Goal: Task Accomplishment & Management: Manage account settings

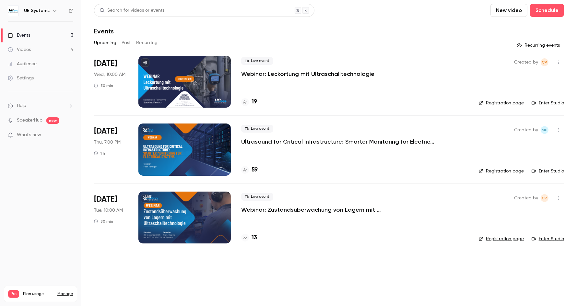
click at [322, 140] on p "Ultrasound for Critical Infrastructure: Smarter Monitoring for Electrical Syste…" at bounding box center [338, 142] width 195 height 8
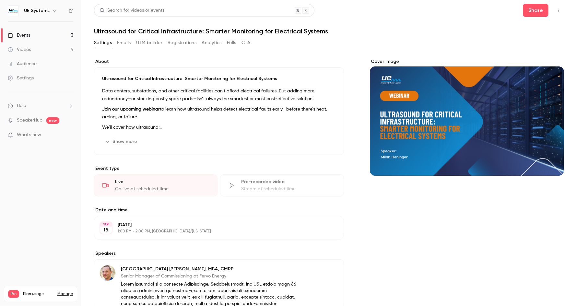
click at [121, 143] on button "Show more" at bounding box center [121, 142] width 39 height 10
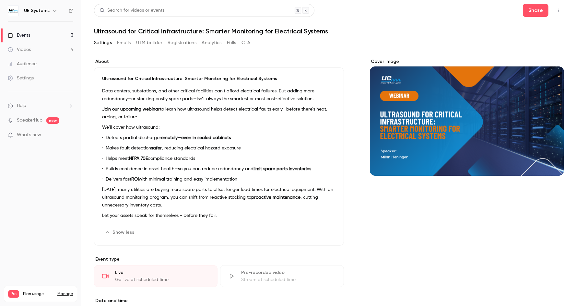
click at [355, 116] on div "About Ultrasound for Critical Infrastructure: Smarter Monitoring for Electrical…" at bounding box center [329, 304] width 470 height 492
click at [414, 105] on div "Cover image" at bounding box center [467, 116] width 194 height 117
click at [0, 0] on input "Cover image" at bounding box center [0, 0] width 0 height 0
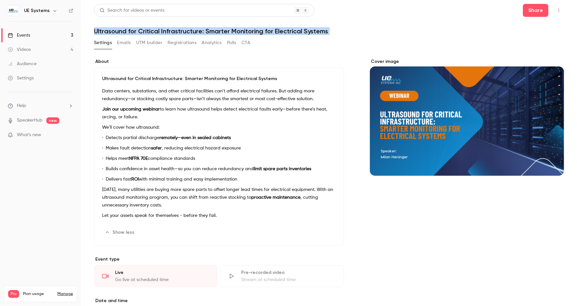
drag, startPoint x: 95, startPoint y: 28, endPoint x: 355, endPoint y: 37, distance: 259.6
click at [355, 37] on div "Search for videos or events Share Ultrasound for Critical Infrastructure: Smart…" at bounding box center [329, 285] width 470 height 562
drag, startPoint x: 355, startPoint y: 37, endPoint x: 325, endPoint y: 36, distance: 29.5
copy div "Ultrasound for Critical Infrastructure: Smarter Monitoring for Electrical Syste…"
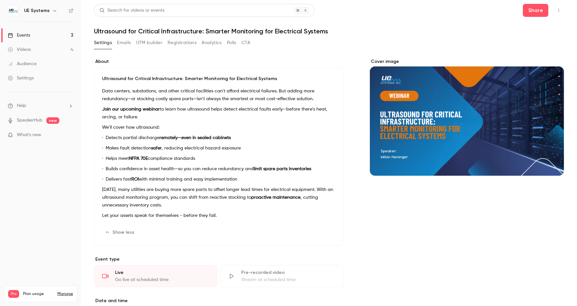
click at [313, 104] on div "Data centers, substations, and other critical facilities can’t afford electrica…" at bounding box center [219, 154] width 234 height 135
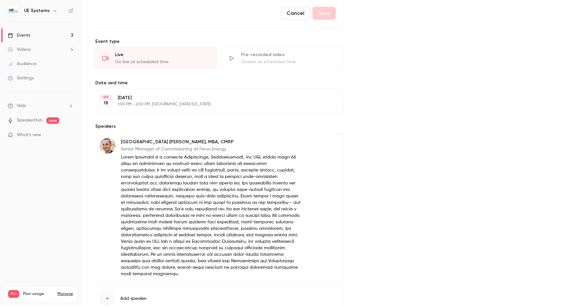
scroll to position [259, 0]
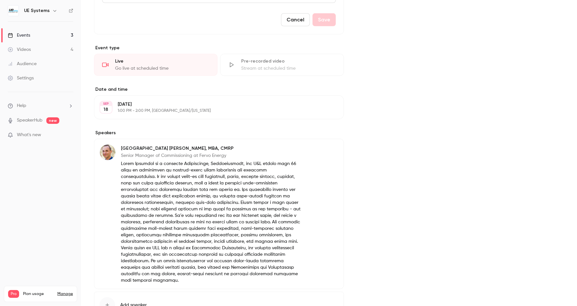
drag, startPoint x: 138, startPoint y: 89, endPoint x: 175, endPoint y: 101, distance: 39.2
click at [175, 101] on section "Date and time [DATE] [DATE] 1:00 PM - 2:00 PM, [GEOGRAPHIC_DATA]/[US_STATE] Edit" at bounding box center [219, 102] width 250 height 33
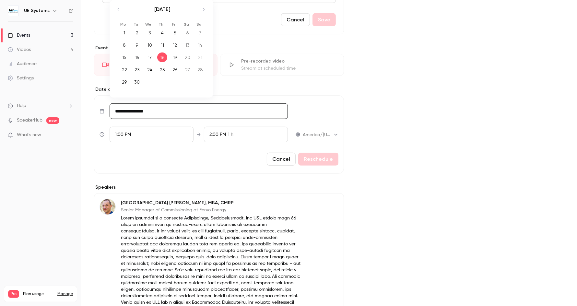
drag, startPoint x: 175, startPoint y: 101, endPoint x: 143, endPoint y: 113, distance: 34.5
click at [143, 113] on input "**********" at bounding box center [199, 111] width 178 height 16
click at [370, 118] on div "Cover image" at bounding box center [467, 96] width 194 height 595
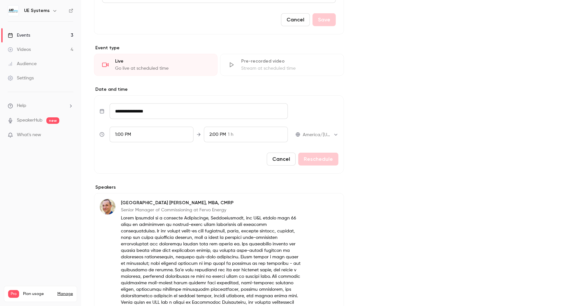
click at [279, 167] on form "**********" at bounding box center [219, 134] width 250 height 78
click at [280, 159] on button "Cancel" at bounding box center [281, 159] width 29 height 13
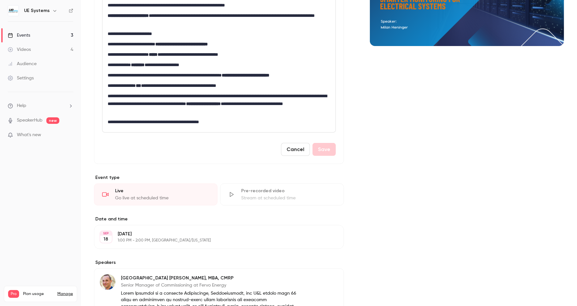
scroll to position [43, 0]
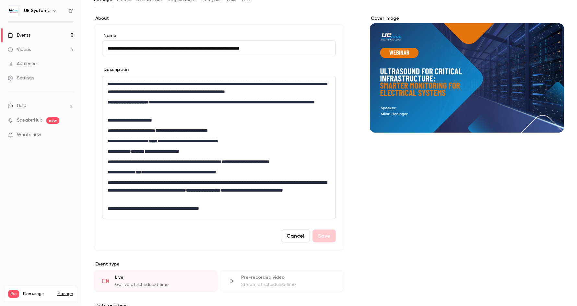
drag, startPoint x: 107, startPoint y: 48, endPoint x: 283, endPoint y: 54, distance: 175.9
click at [283, 54] on input "**********" at bounding box center [219, 49] width 234 height 16
click at [142, 87] on p "**********" at bounding box center [218, 88] width 220 height 16
drag, startPoint x: 102, startPoint y: 35, endPoint x: 226, endPoint y: 169, distance: 182.9
click at [228, 173] on div "**********" at bounding box center [219, 137] width 250 height 226
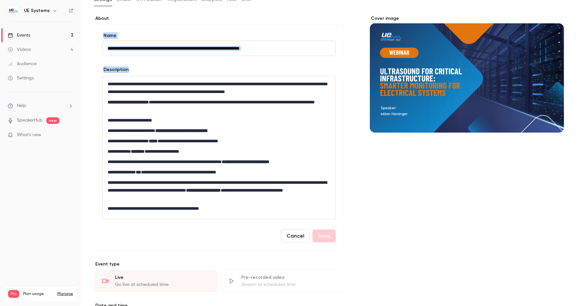
click at [138, 50] on input "**********" at bounding box center [219, 49] width 234 height 16
click at [174, 137] on p "**********" at bounding box center [218, 141] width 220 height 8
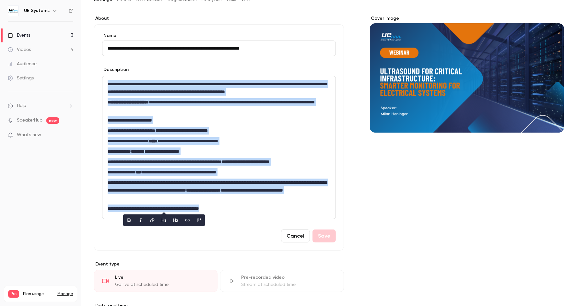
copy div "**********"
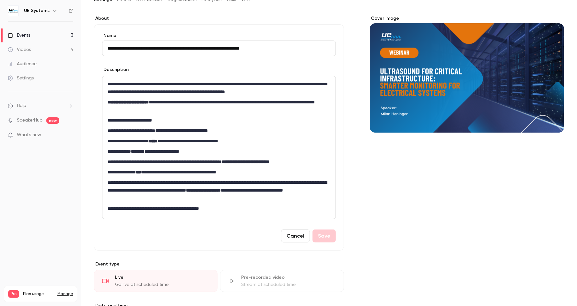
drag, startPoint x: 267, startPoint y: 51, endPoint x: 55, endPoint y: 45, distance: 212.1
click at [55, 45] on div "**********" at bounding box center [288, 153] width 577 height 306
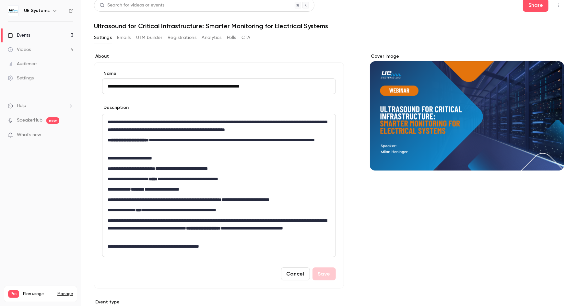
scroll to position [0, 0]
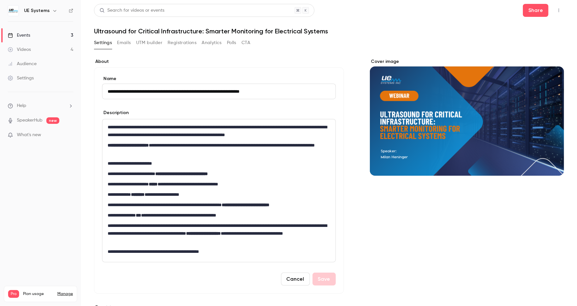
click at [183, 42] on button "Registrations" at bounding box center [182, 43] width 29 height 10
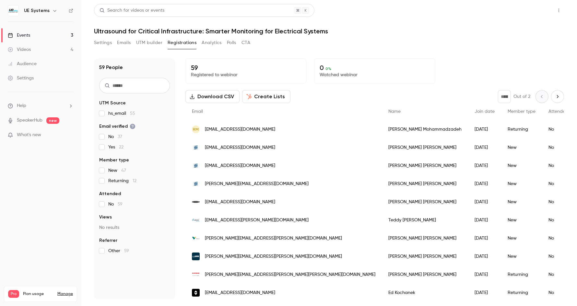
click at [540, 12] on button "Share" at bounding box center [536, 10] width 26 height 13
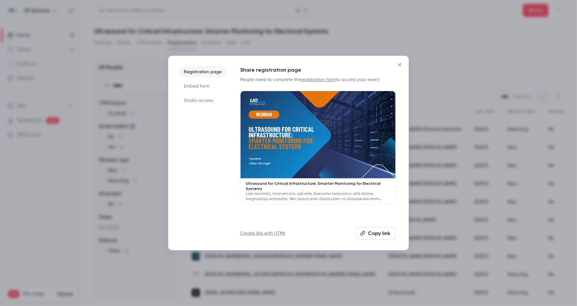
drag, startPoint x: 398, startPoint y: 65, endPoint x: 394, endPoint y: 66, distance: 4.0
click at [398, 65] on icon "Close" at bounding box center [400, 64] width 8 height 5
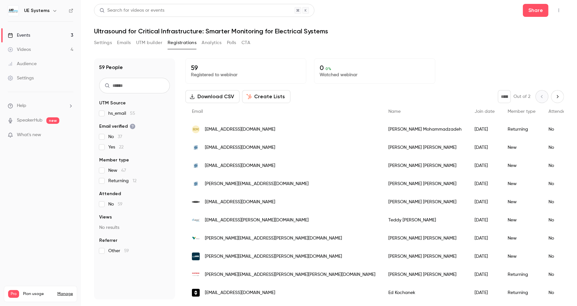
click at [100, 40] on button "Settings" at bounding box center [103, 43] width 18 height 10
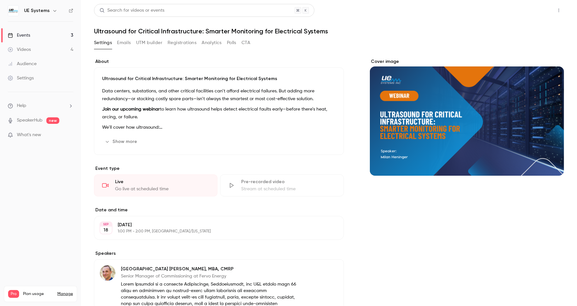
click at [523, 8] on button "Share" at bounding box center [536, 10] width 26 height 13
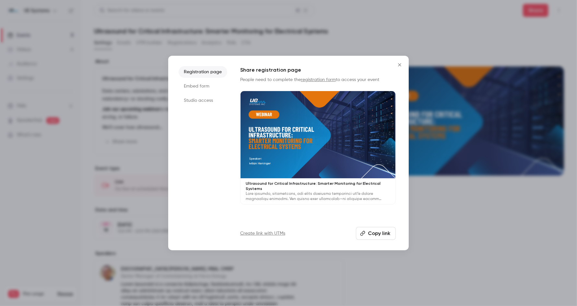
click at [373, 235] on button "Copy link" at bounding box center [376, 233] width 40 height 13
click at [398, 68] on button "Close" at bounding box center [399, 64] width 13 height 13
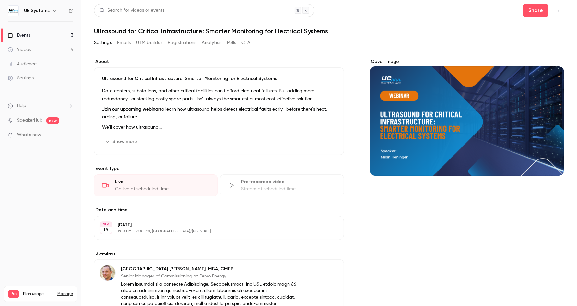
click at [39, 32] on link "Events 3" at bounding box center [40, 35] width 81 height 14
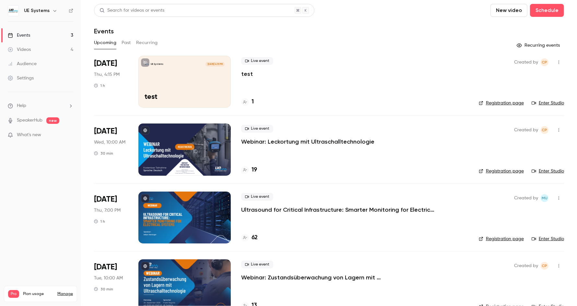
click at [556, 62] on icon "button" at bounding box center [558, 62] width 5 height 5
click at [467, 32] on div at bounding box center [288, 153] width 577 height 306
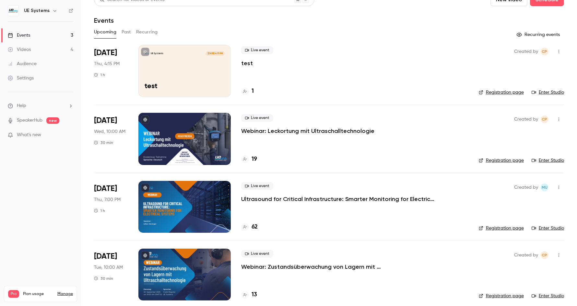
scroll to position [16, 0]
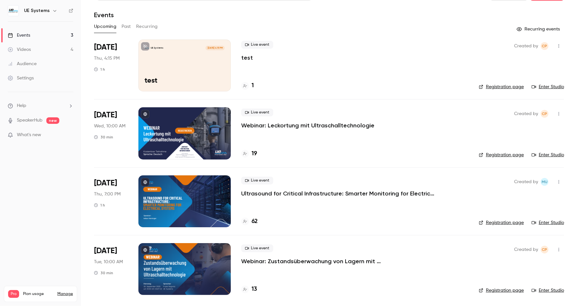
click at [309, 193] on p "Ultrasound for Critical Infrastructure: Smarter Monitoring for Electrical Syste…" at bounding box center [338, 194] width 195 height 8
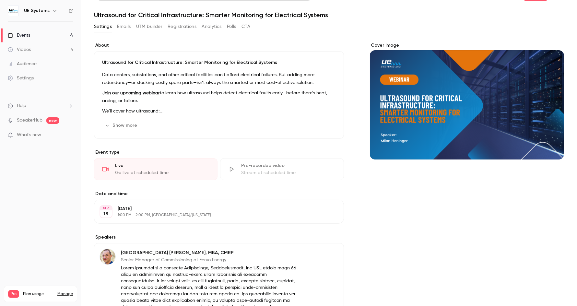
click at [169, 145] on div "About Ultrasound for Critical Infrastructure: Smarter Monitoring for Electrical…" at bounding box center [219, 242] width 250 height 401
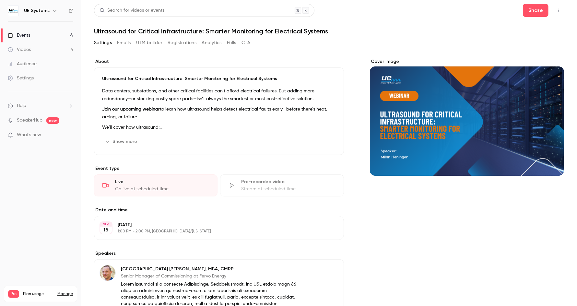
click at [54, 37] on link "Events 4" at bounding box center [40, 35] width 81 height 14
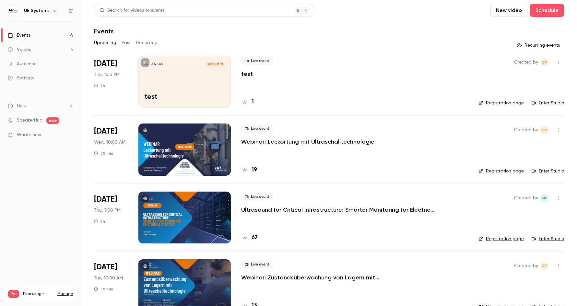
click at [556, 63] on icon "button" at bounding box center [558, 62] width 5 height 5
click at [300, 82] on div at bounding box center [288, 153] width 577 height 306
click at [554, 62] on button "button" at bounding box center [559, 62] width 10 height 10
click at [554, 61] on div at bounding box center [288, 153] width 577 height 306
click at [556, 61] on icon "button" at bounding box center [558, 62] width 5 height 5
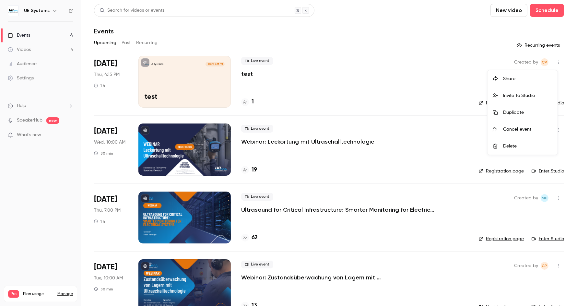
click at [457, 42] on div at bounding box center [288, 153] width 577 height 306
click at [554, 66] on button "button" at bounding box center [559, 62] width 10 height 10
drag, startPoint x: 391, startPoint y: 63, endPoint x: 446, endPoint y: 87, distance: 59.6
click at [390, 64] on div at bounding box center [288, 153] width 577 height 306
click at [187, 63] on div "UE Systems [DATE] 4:15 PM" at bounding box center [185, 64] width 80 height 5
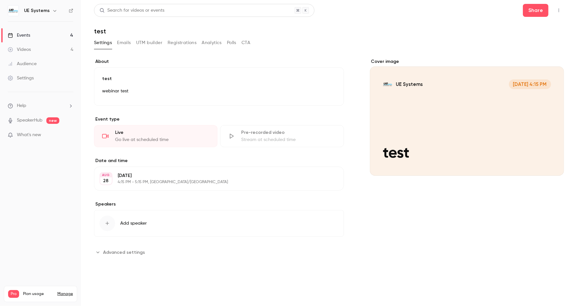
click at [187, 176] on p "[DATE]" at bounding box center [214, 175] width 192 height 6
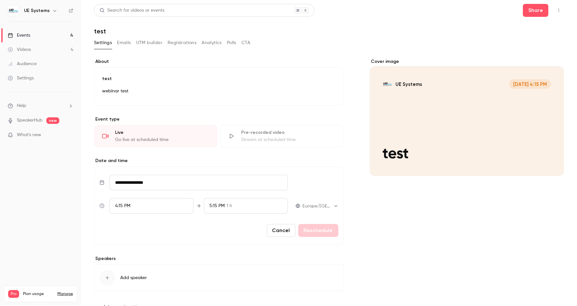
click at [123, 205] on span "4:15 PM" at bounding box center [122, 206] width 15 height 5
click at [136, 154] on div "4:30 PM" at bounding box center [151, 157] width 72 height 7
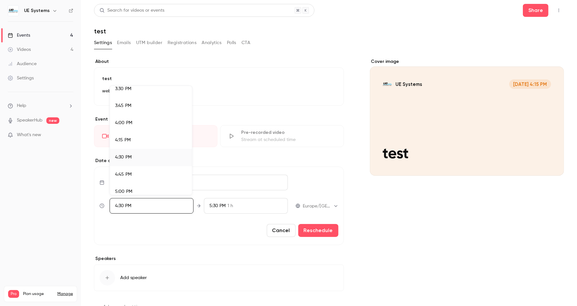
click at [318, 233] on div at bounding box center [288, 153] width 577 height 306
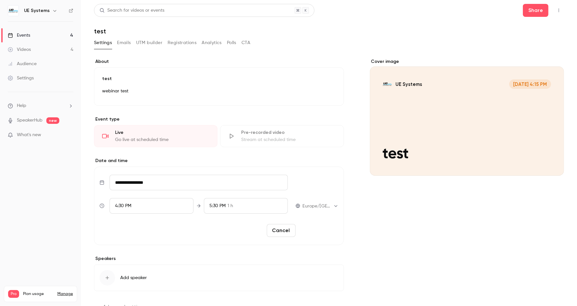
click at [315, 232] on button "Reschedule" at bounding box center [318, 230] width 40 height 13
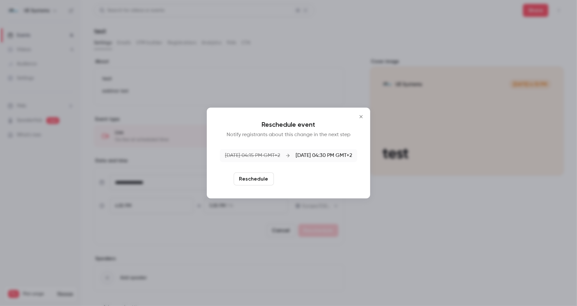
click at [306, 178] on button "Reschedule and notify" at bounding box center [310, 178] width 67 height 13
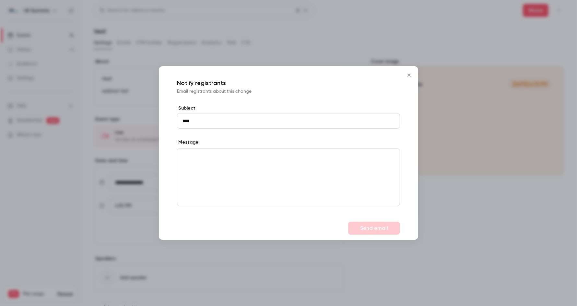
type input "****"
click at [224, 179] on div "editor" at bounding box center [288, 177] width 222 height 57
click at [366, 229] on button "Send email" at bounding box center [374, 228] width 52 height 13
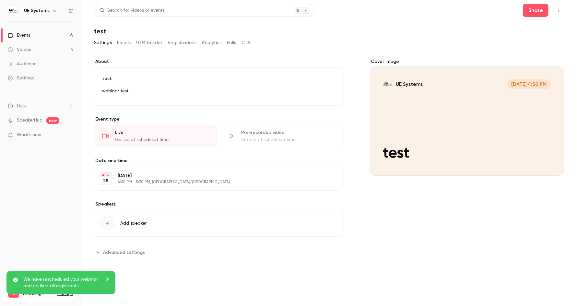
click at [64, 32] on link "Events 4" at bounding box center [40, 35] width 81 height 14
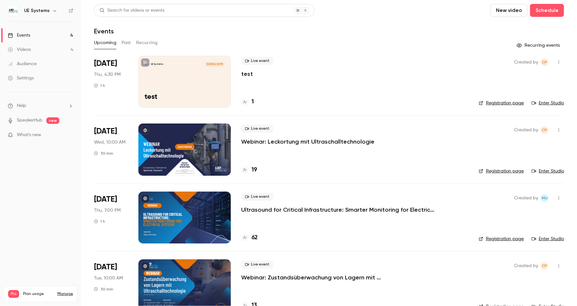
click at [543, 104] on link "Enter Studio" at bounding box center [548, 103] width 32 height 6
click at [40, 44] on link "Videos 4" at bounding box center [40, 49] width 81 height 14
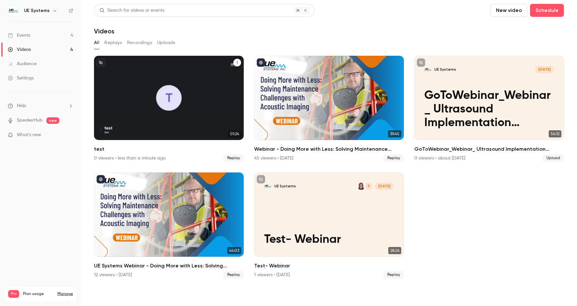
click at [185, 106] on div "UE Systems [DATE] test" at bounding box center [169, 98] width 150 height 84
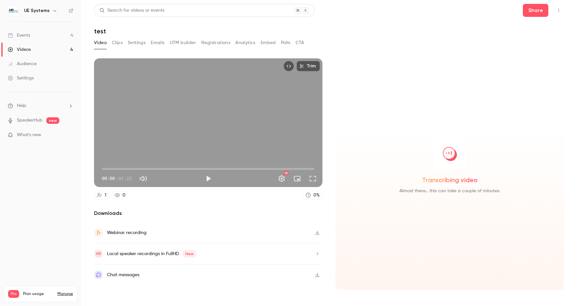
click at [45, 36] on link "Events 4" at bounding box center [40, 35] width 81 height 14
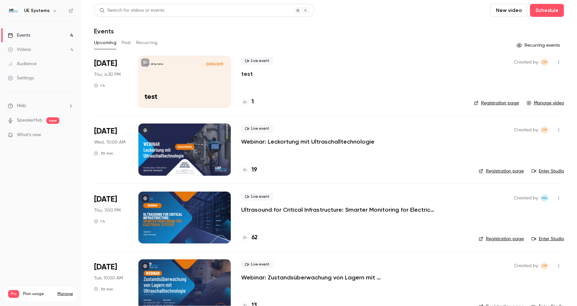
click at [278, 87] on div "Live event test 1" at bounding box center [352, 82] width 222 height 52
click at [245, 76] on p "test" at bounding box center [247, 74] width 12 height 8
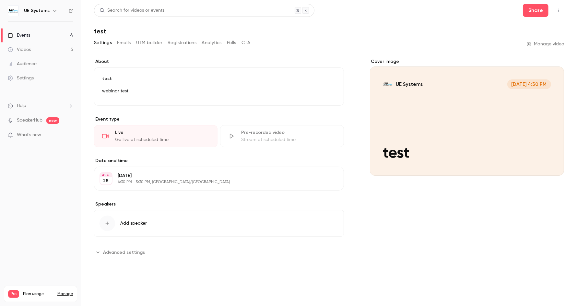
click at [133, 252] on span "Advanced settings" at bounding box center [124, 252] width 42 height 7
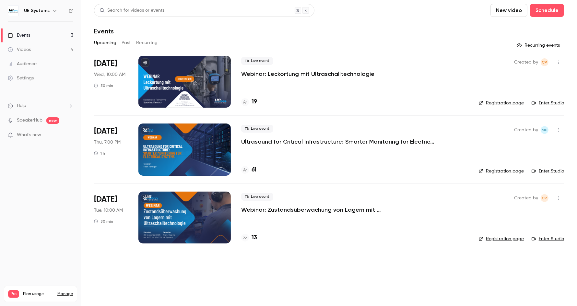
click at [289, 138] on p "Ultrasound for Critical Infrastructure: Smarter Monitoring for Electrical Syste…" at bounding box center [338, 142] width 195 height 8
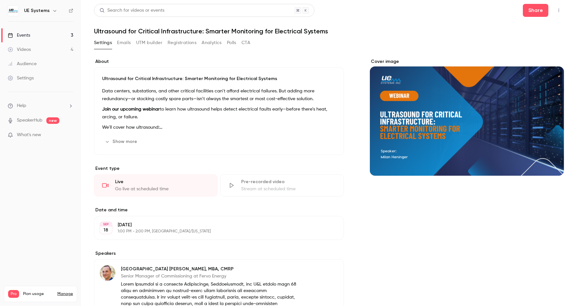
click at [46, 34] on link "Events 3" at bounding box center [40, 35] width 81 height 14
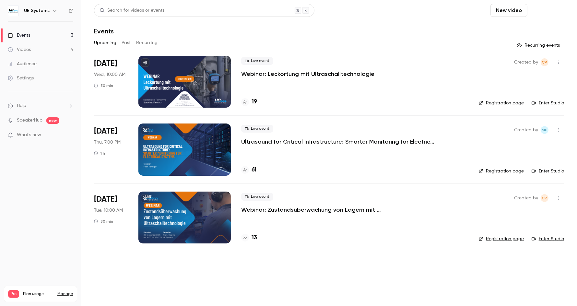
click at [541, 11] on button "Schedule" at bounding box center [547, 10] width 34 height 13
click at [518, 32] on li "One time event" at bounding box center [529, 28] width 70 height 17
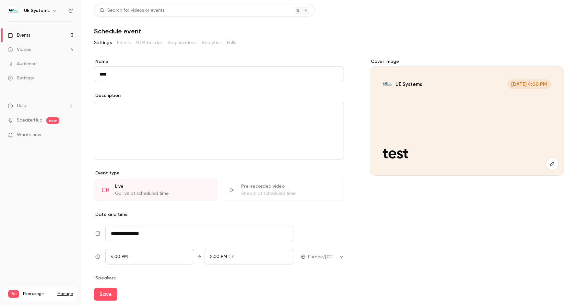
type input "****"
click at [174, 109] on p "editor" at bounding box center [219, 110] width 239 height 8
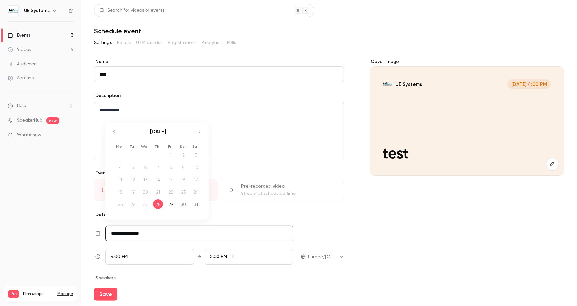
click at [182, 232] on input "**********" at bounding box center [199, 234] width 188 height 16
click at [155, 258] on div "4:00 PM" at bounding box center [149, 257] width 89 height 16
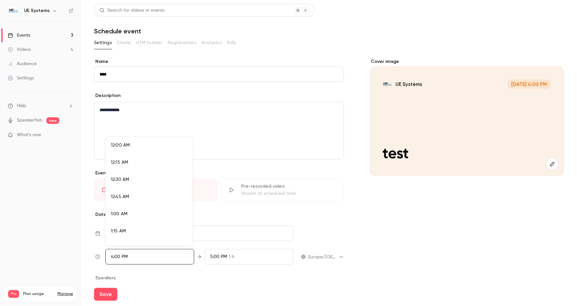
scroll to position [1054, 0]
click at [181, 279] on div at bounding box center [288, 153] width 577 height 306
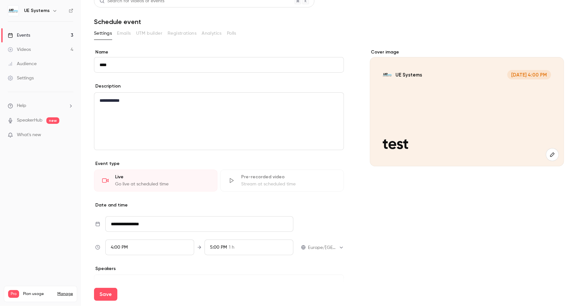
scroll to position [0, 0]
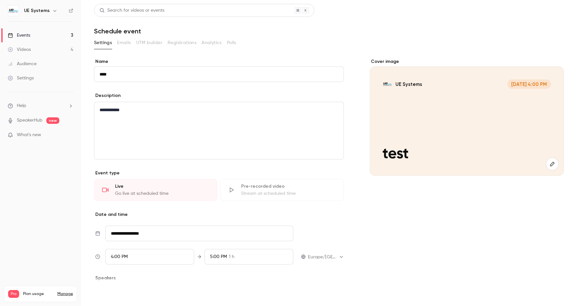
click at [105, 291] on button "Save" at bounding box center [105, 294] width 23 height 13
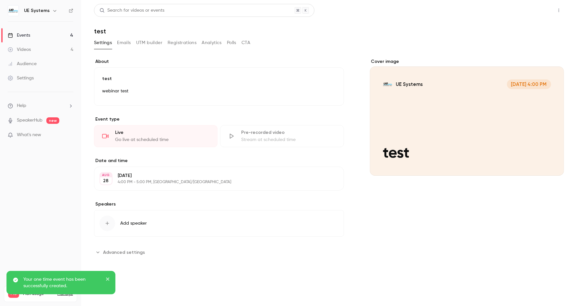
click at [532, 15] on button "Share" at bounding box center [536, 10] width 26 height 13
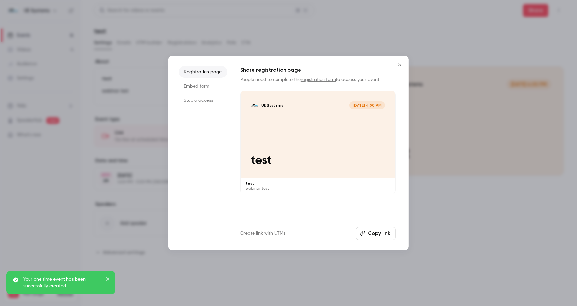
click at [380, 233] on button "Copy link" at bounding box center [376, 233] width 40 height 13
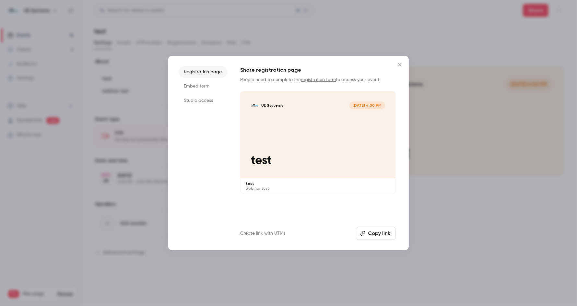
click at [379, 231] on button "Copy link" at bounding box center [376, 233] width 40 height 13
click at [399, 65] on icon "Close" at bounding box center [399, 64] width 3 height 3
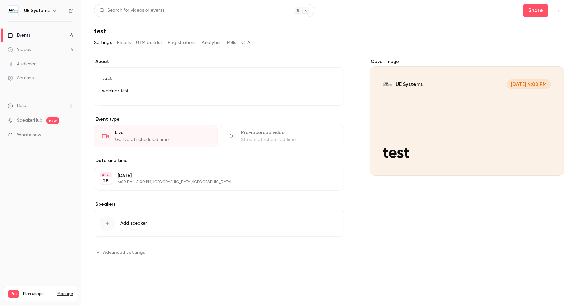
click at [560, 9] on icon "button" at bounding box center [558, 10] width 5 height 5
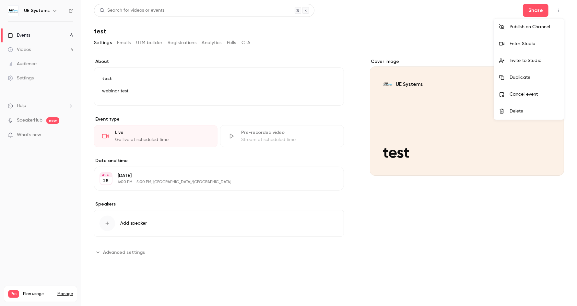
click at [536, 39] on li "Enter Studio" at bounding box center [529, 43] width 70 height 17
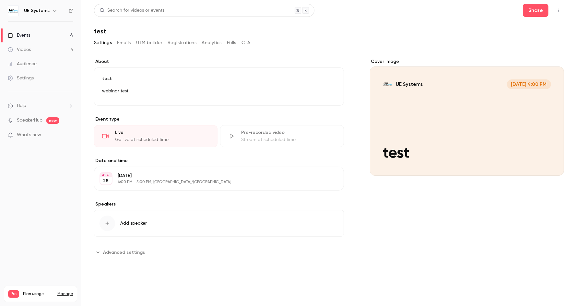
click at [127, 254] on span "Advanced settings" at bounding box center [124, 252] width 42 height 7
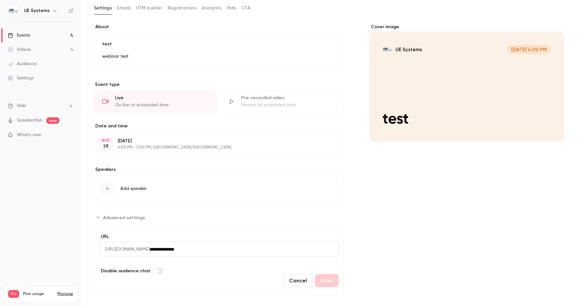
scroll to position [42, 0]
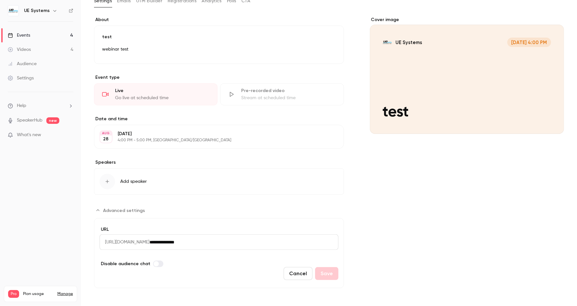
click at [32, 31] on link "Events 4" at bounding box center [40, 35] width 81 height 14
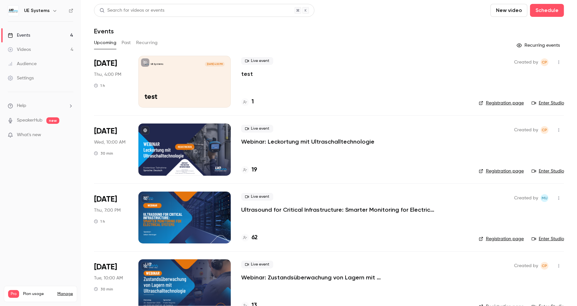
click at [556, 62] on icon "button" at bounding box center [558, 62] width 5 height 5
click at [207, 80] on div at bounding box center [288, 153] width 577 height 306
click at [219, 90] on div "UE Systems Aug 28, 4:00 PM test" at bounding box center [184, 82] width 92 height 52
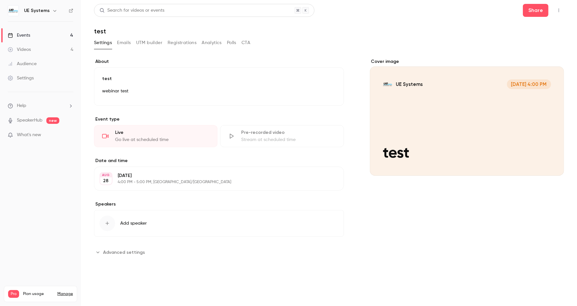
click at [556, 15] on button "button" at bounding box center [559, 10] width 10 height 10
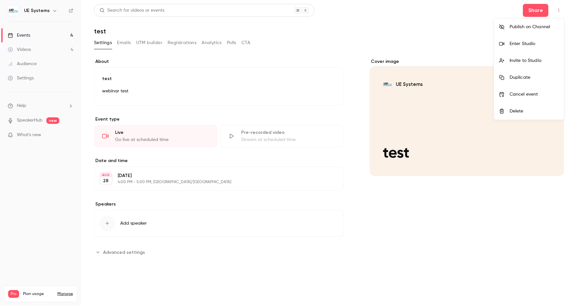
click at [527, 43] on div "Enter Studio" at bounding box center [534, 44] width 49 height 6
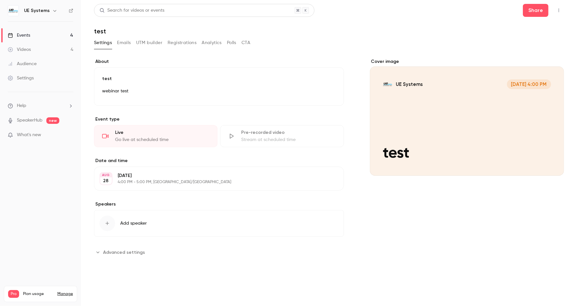
click at [150, 133] on div "Live" at bounding box center [162, 132] width 94 height 6
click at [557, 11] on icon "button" at bounding box center [558, 10] width 5 height 5
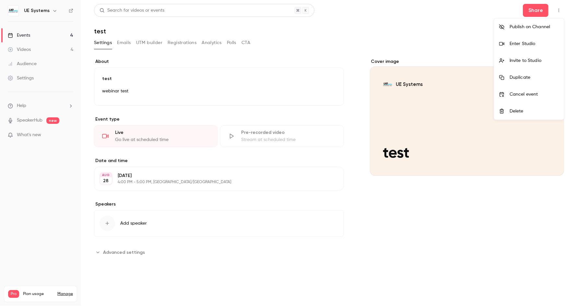
click at [533, 42] on div "Enter Studio" at bounding box center [534, 44] width 49 height 6
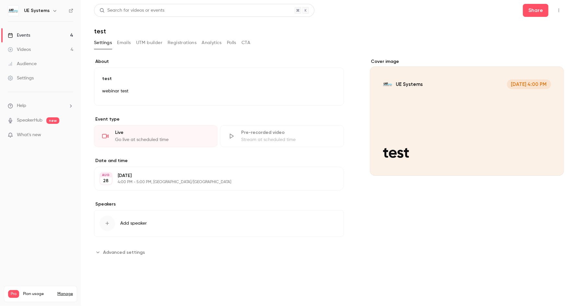
click at [560, 10] on icon "button" at bounding box center [558, 10] width 5 height 5
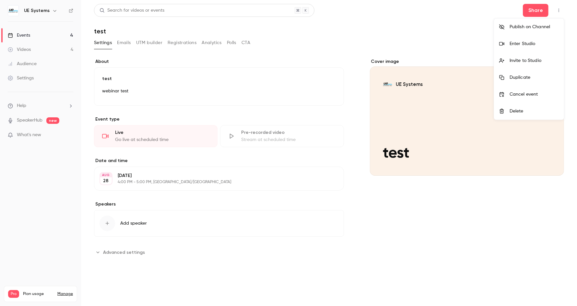
drag, startPoint x: 126, startPoint y: 54, endPoint x: 121, endPoint y: 54, distance: 4.9
click at [125, 54] on div at bounding box center [288, 153] width 577 height 306
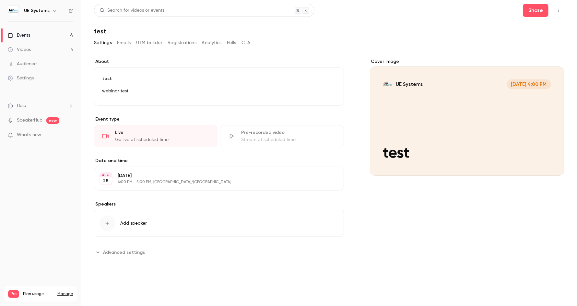
click at [29, 53] on link "Videos 4" at bounding box center [40, 49] width 81 height 14
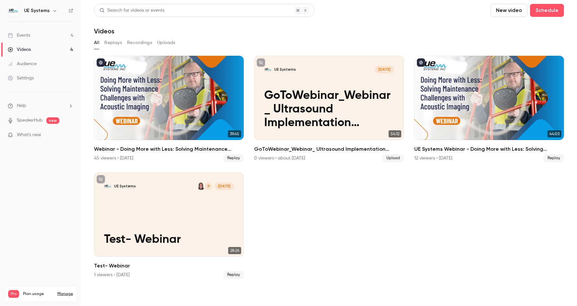
click at [28, 37] on div "Events" at bounding box center [19, 35] width 22 height 6
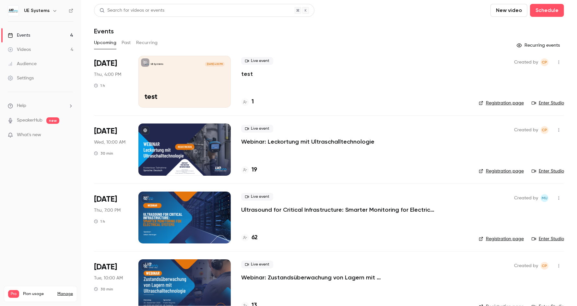
click at [144, 62] on icon at bounding box center [145, 63] width 4 height 4
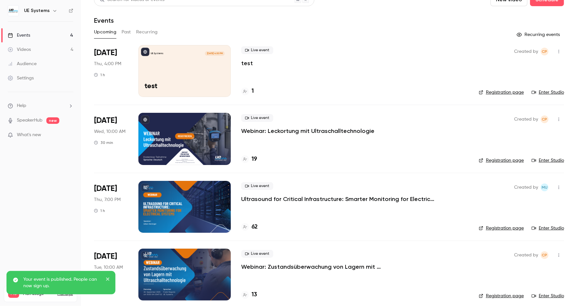
scroll to position [16, 0]
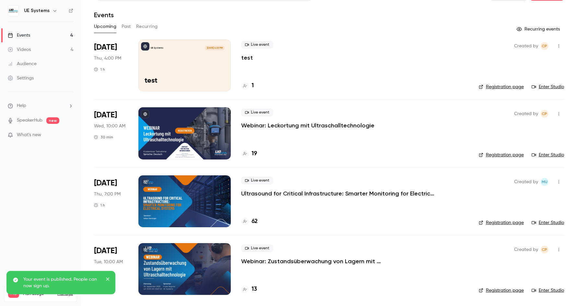
click at [144, 46] on icon at bounding box center [146, 47] width 4 height 4
click at [146, 181] on icon at bounding box center [145, 182] width 4 height 4
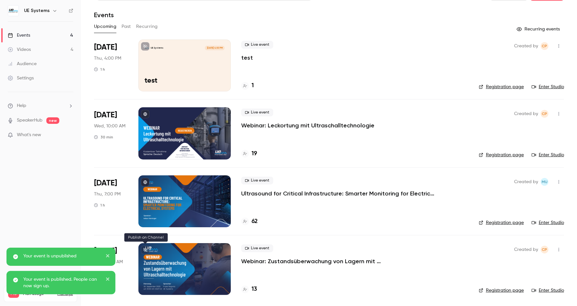
click at [144, 246] on button at bounding box center [145, 250] width 8 height 8
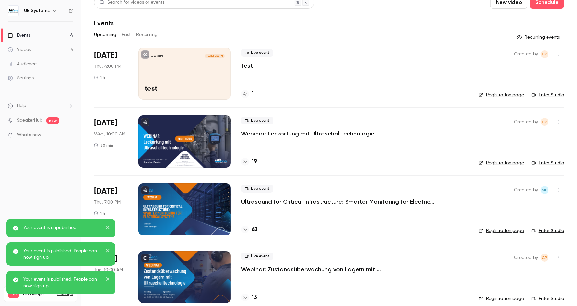
scroll to position [0, 0]
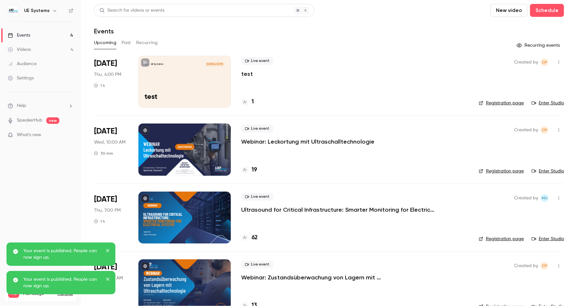
click at [556, 61] on icon "button" at bounding box center [558, 62] width 5 height 5
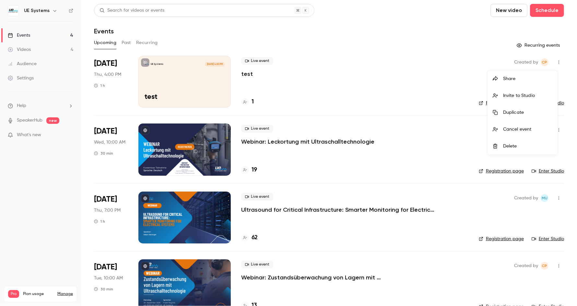
click at [203, 86] on div at bounding box center [288, 153] width 577 height 306
click at [163, 84] on div "UE Systems Aug 28, 4:00 PM test" at bounding box center [184, 82] width 92 height 52
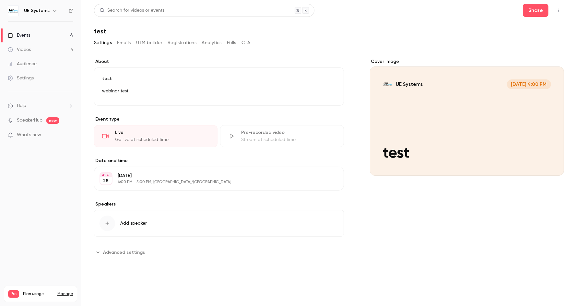
click at [183, 40] on button "Registrations" at bounding box center [182, 43] width 29 height 10
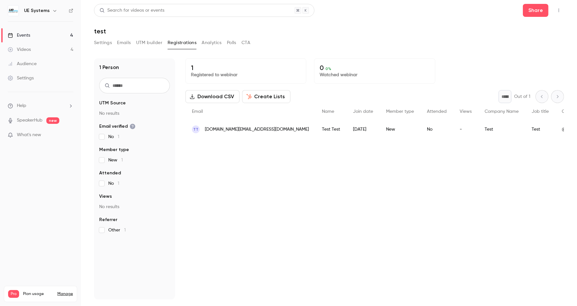
click at [99, 44] on button "Settings" at bounding box center [103, 43] width 18 height 10
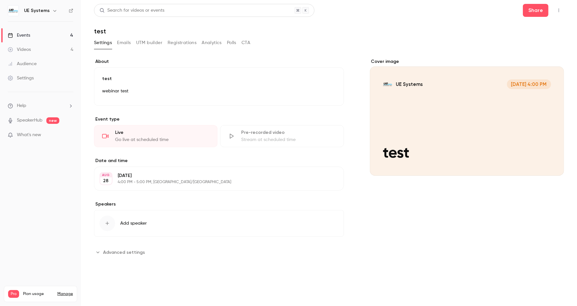
click at [129, 45] on button "Emails" at bounding box center [124, 43] width 14 height 10
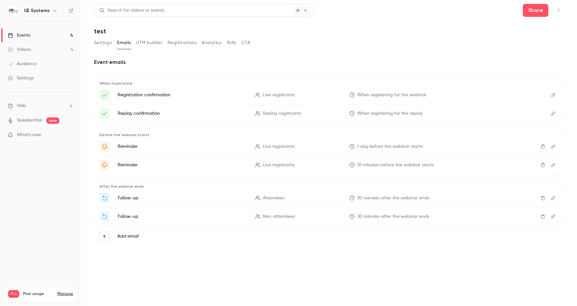
click at [103, 44] on button "Settings" at bounding box center [103, 43] width 18 height 10
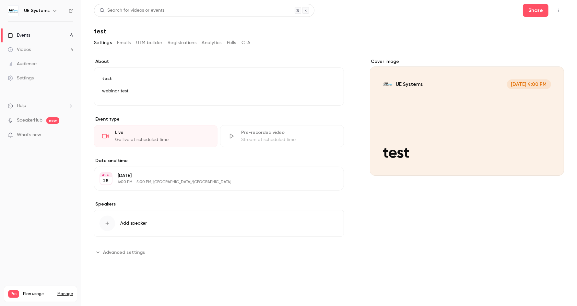
click at [247, 42] on button "CTA" at bounding box center [246, 43] width 9 height 10
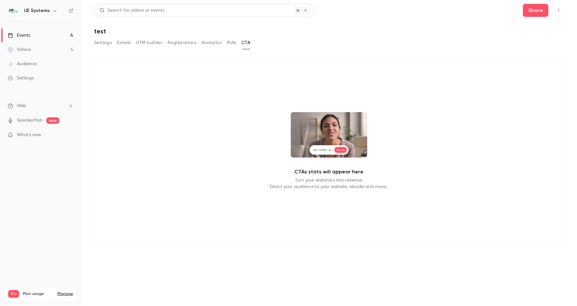
click at [101, 42] on button "Settings" at bounding box center [103, 43] width 18 height 10
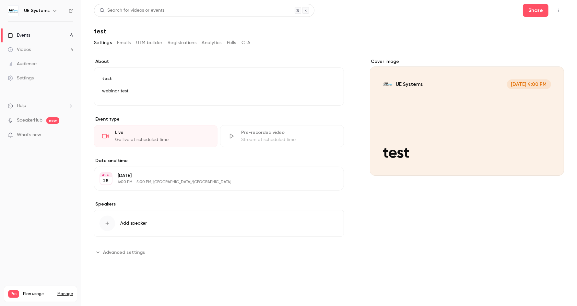
click at [149, 93] on p "webinar test" at bounding box center [219, 91] width 234 height 8
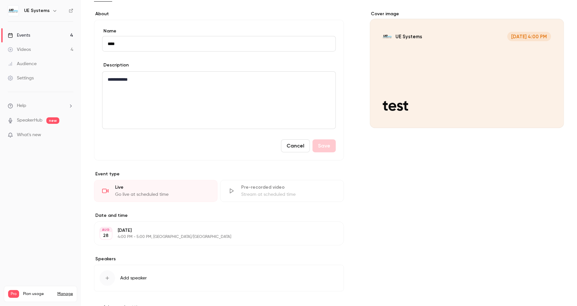
scroll to position [72, 0]
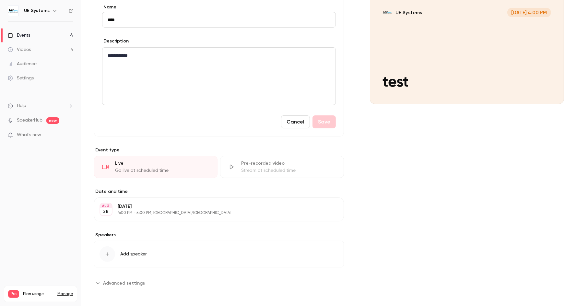
click at [290, 122] on button "Cancel" at bounding box center [295, 121] width 29 height 13
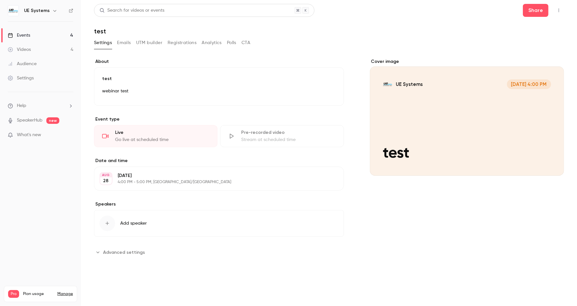
click at [119, 249] on span "Advanced settings" at bounding box center [124, 252] width 42 height 7
drag, startPoint x: 119, startPoint y: 248, endPoint x: 333, endPoint y: 113, distance: 253.0
click at [333, 113] on div "**********" at bounding box center [219, 194] width 250 height 272
click at [249, 47] on button "CTA" at bounding box center [246, 43] width 9 height 10
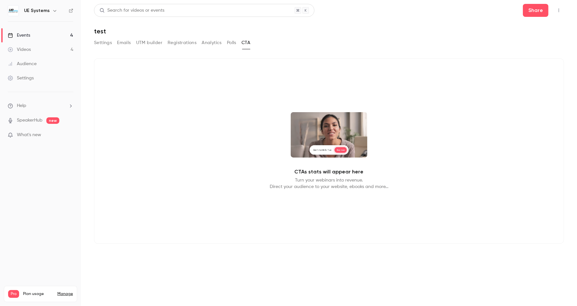
click at [101, 44] on button "Settings" at bounding box center [103, 43] width 18 height 10
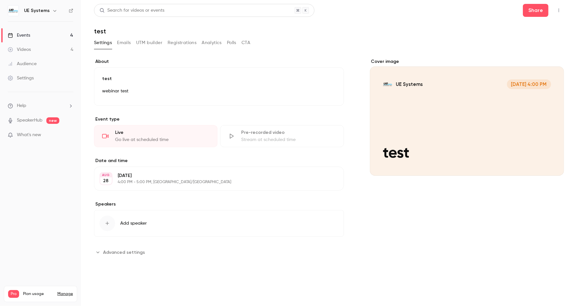
click at [556, 11] on button "button" at bounding box center [559, 10] width 10 height 10
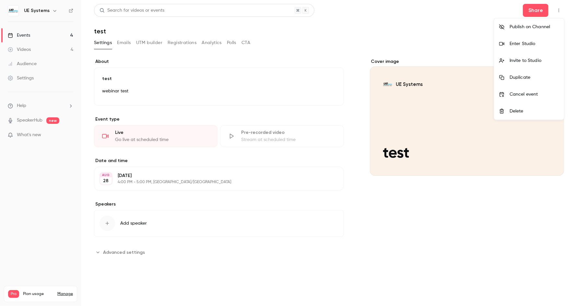
click at [522, 47] on li "Enter Studio" at bounding box center [529, 43] width 70 height 17
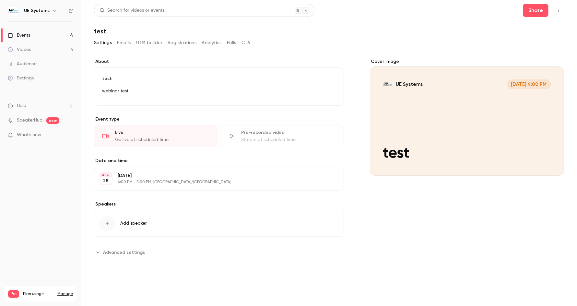
click at [561, 9] on button "button" at bounding box center [559, 10] width 10 height 10
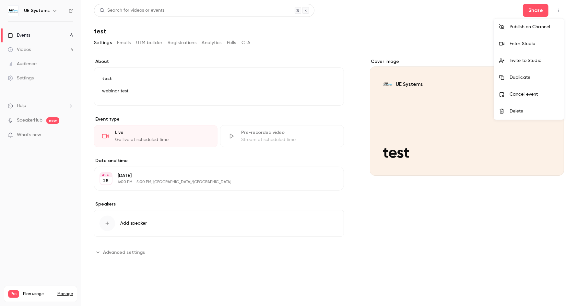
click at [150, 40] on div at bounding box center [288, 153] width 577 height 306
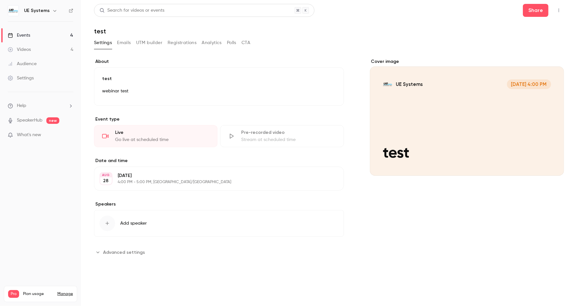
click at [154, 177] on p "[DATE]" at bounding box center [214, 175] width 192 height 6
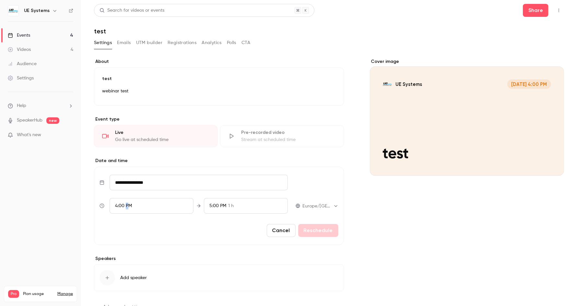
click at [126, 200] on div "4:00 PM" at bounding box center [152, 206] width 84 height 16
drag, startPoint x: 126, startPoint y: 200, endPoint x: 119, endPoint y: 157, distance: 43.4
click at [119, 157] on span "4:15 PM" at bounding box center [123, 157] width 16 height 5
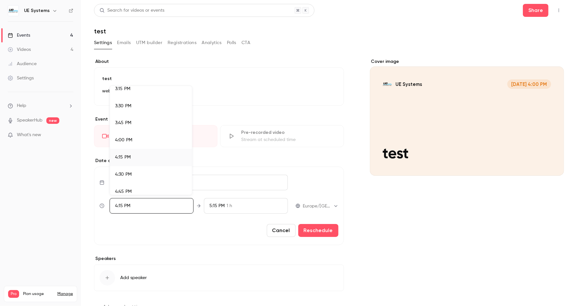
click at [318, 229] on div at bounding box center [288, 153] width 577 height 306
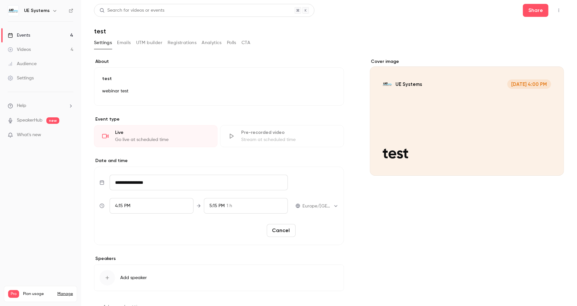
click at [313, 231] on button "Reschedule" at bounding box center [318, 230] width 40 height 13
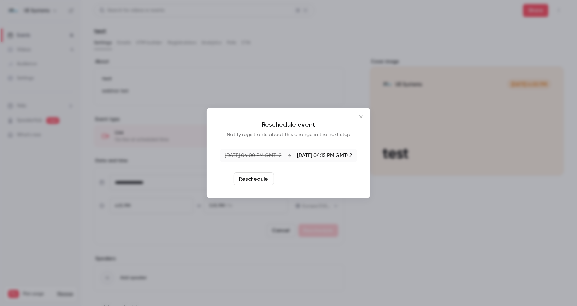
click at [300, 180] on button "Reschedule and notify" at bounding box center [310, 178] width 67 height 13
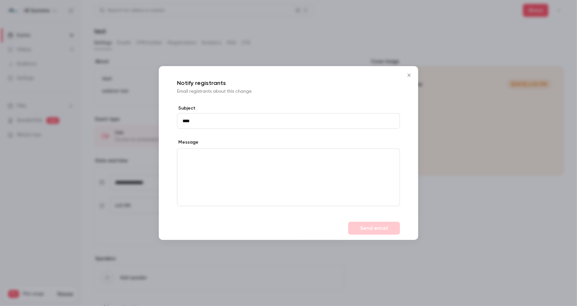
type input "****"
click at [299, 170] on div "editor" at bounding box center [288, 177] width 222 height 57
click at [361, 227] on button "Send email" at bounding box center [374, 228] width 52 height 13
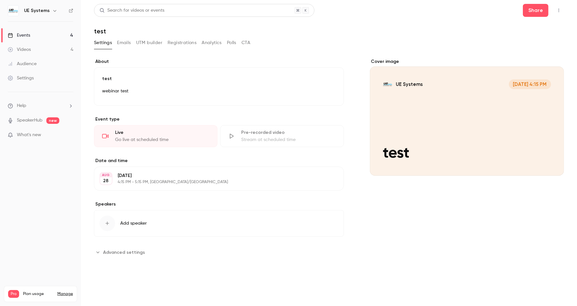
click at [41, 33] on link "Events 4" at bounding box center [40, 35] width 81 height 14
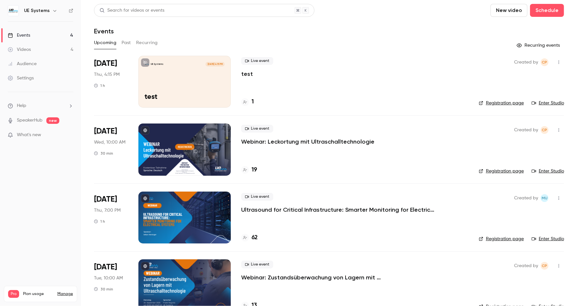
click at [32, 48] on link "Videos 4" at bounding box center [40, 49] width 81 height 14
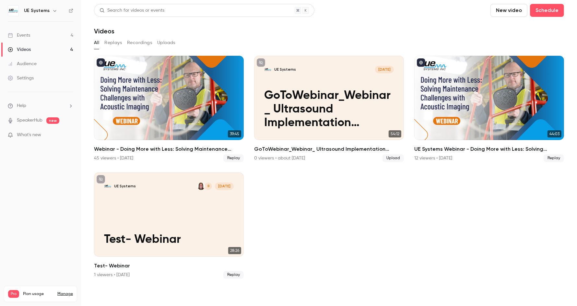
click at [509, 11] on button "New video" at bounding box center [509, 10] width 37 height 13
click at [19, 34] on div at bounding box center [288, 153] width 577 height 306
click at [21, 32] on div "Events" at bounding box center [19, 35] width 22 height 6
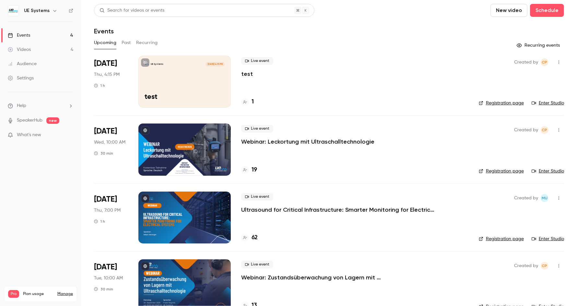
click at [51, 77] on link "Settings" at bounding box center [40, 78] width 81 height 14
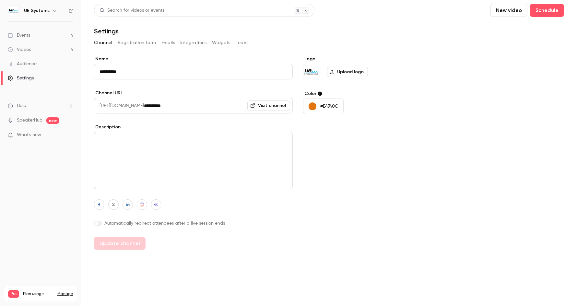
click at [33, 32] on link "Events 4" at bounding box center [40, 35] width 81 height 14
